Goal: Transaction & Acquisition: Purchase product/service

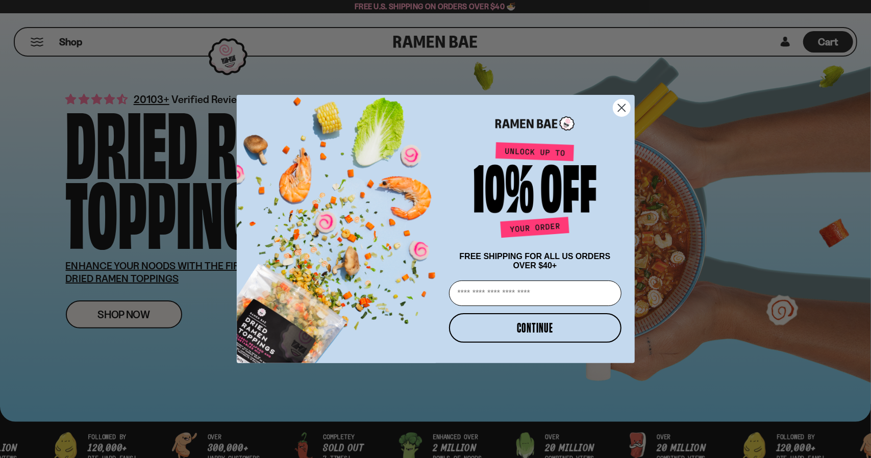
click at [622, 105] on icon "Close dialog" at bounding box center [621, 107] width 7 height 7
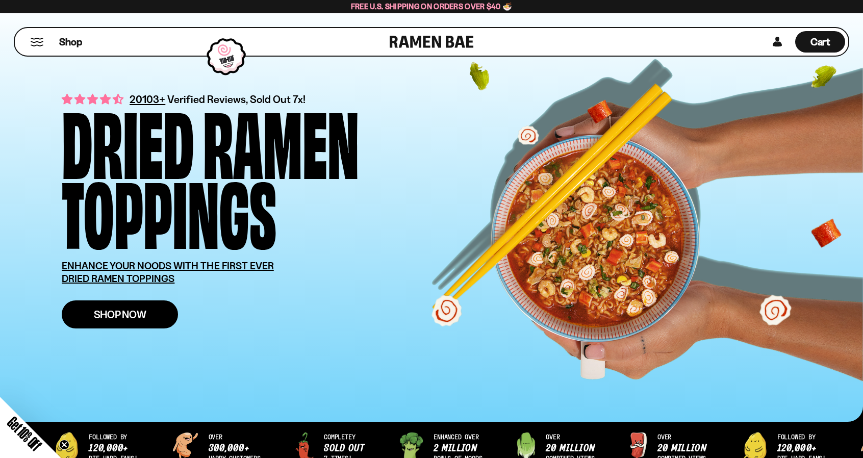
click at [109, 315] on span "Shop Now" at bounding box center [120, 314] width 53 height 11
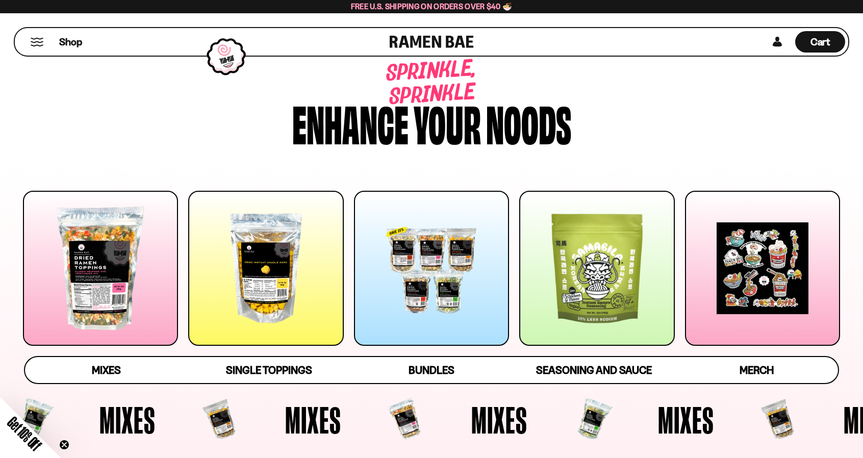
click at [433, 296] on div at bounding box center [431, 268] width 155 height 155
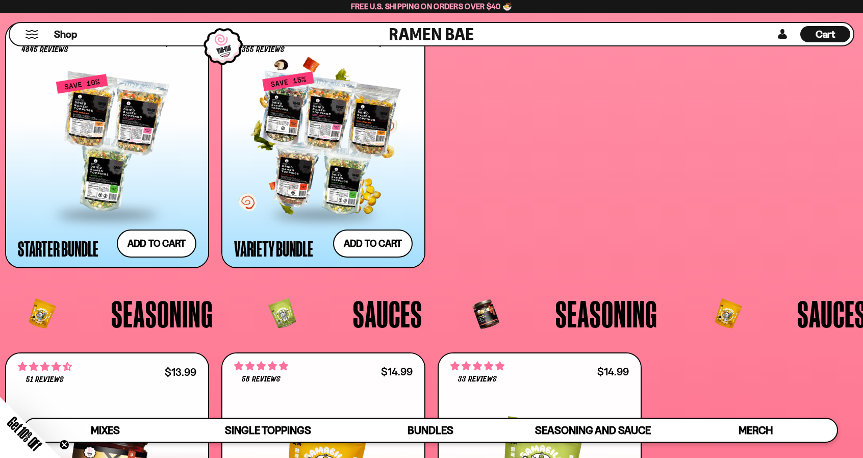
scroll to position [2380, 0]
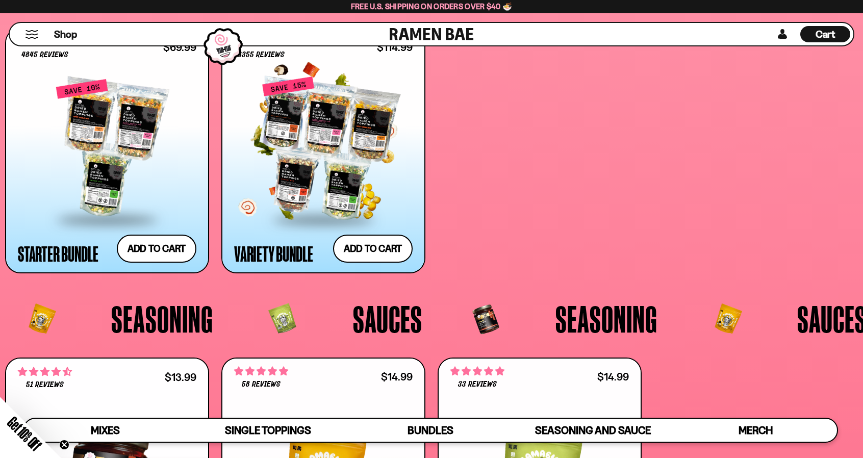
click at [303, 155] on div at bounding box center [323, 149] width 179 height 140
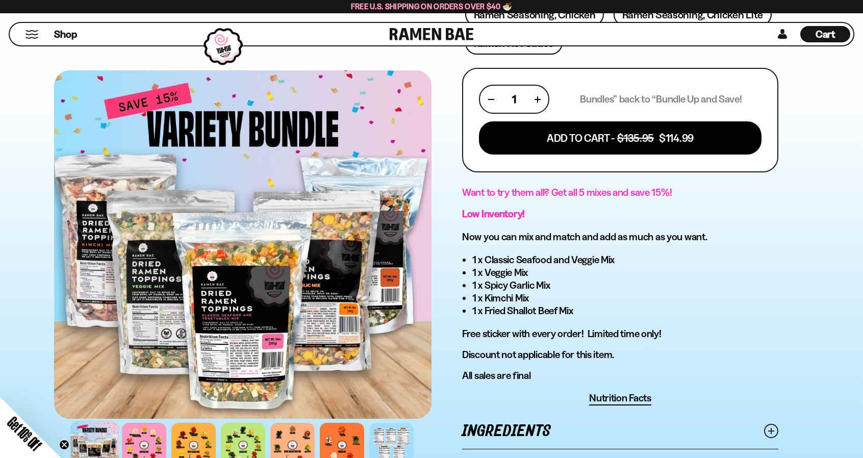
scroll to position [459, 0]
